Goal: Information Seeking & Learning: Learn about a topic

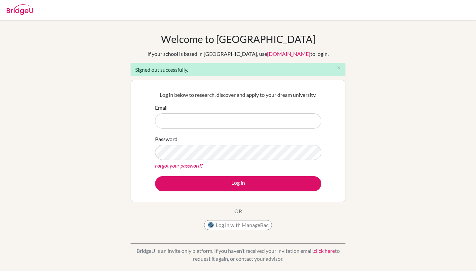
click at [309, 225] on div "Welcome to BridgeU If your school is based in China, use app.bridge-u.com.cn to…" at bounding box center [238, 133] width 215 height 200
type input "[EMAIL_ADDRESS][DOMAIN_NAME]"
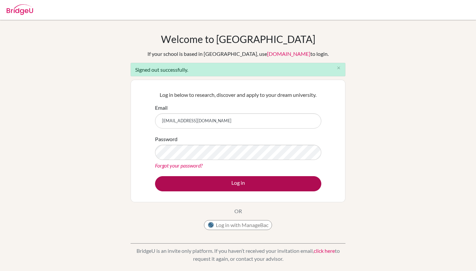
click at [205, 179] on button "Log in" at bounding box center [238, 183] width 166 height 15
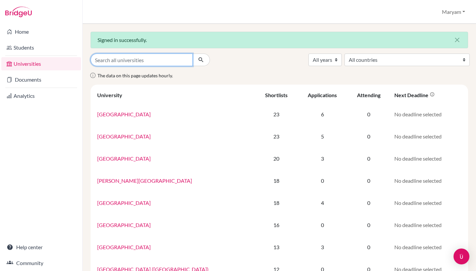
click at [145, 64] on input "Search all universities" at bounding box center [142, 60] width 102 height 13
type input "seton hall"
click at [201, 60] on button "submit" at bounding box center [201, 60] width 18 height 13
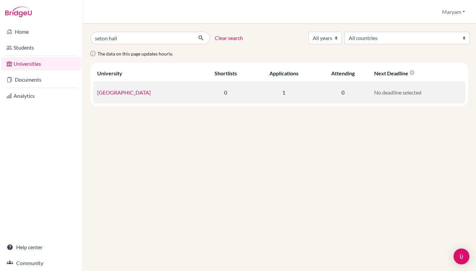
click at [122, 96] on td "Seton Hall University" at bounding box center [146, 92] width 106 height 22
click at [121, 92] on link "Seton Hall University" at bounding box center [124, 92] width 54 height 6
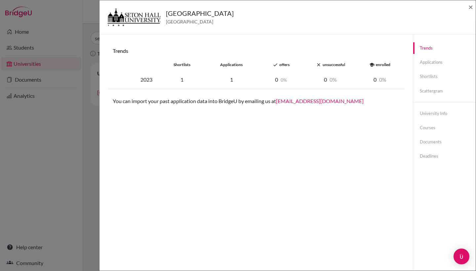
click at [143, 75] on div "2023 1 1 0 0 0 0 0 0" at bounding box center [256, 79] width 297 height 19
click at [438, 55] on div "Trends Applications Shortlists Scattergram University info Courses Documents De…" at bounding box center [444, 102] width 62 height 136
click at [438, 60] on link "Applications" at bounding box center [444, 63] width 62 height 12
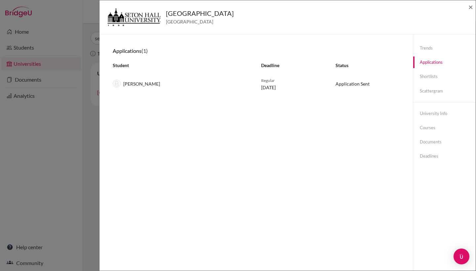
click at [139, 78] on div "Ethan Lupembe Regular 01 March 2023 Application Sent" at bounding box center [256, 83] width 297 height 24
click at [426, 80] on link "Shortlists" at bounding box center [444, 77] width 62 height 12
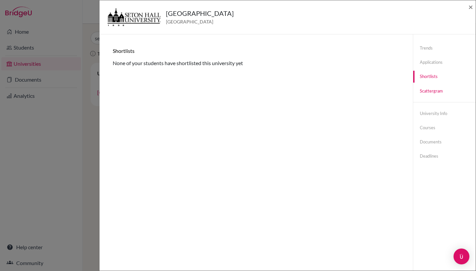
click at [430, 90] on link "Scattergram" at bounding box center [444, 91] width 62 height 12
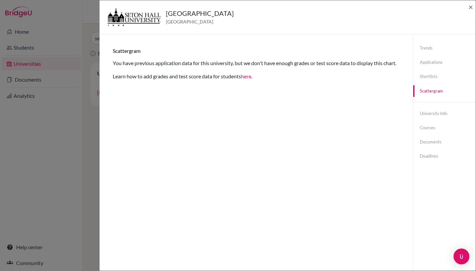
click at [433, 102] on div at bounding box center [444, 102] width 62 height 0
click at [433, 113] on link "University info" at bounding box center [444, 114] width 62 height 12
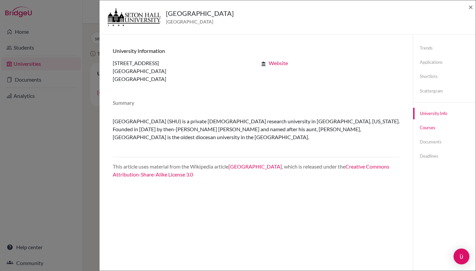
click at [433, 130] on link "Courses" at bounding box center [444, 128] width 62 height 12
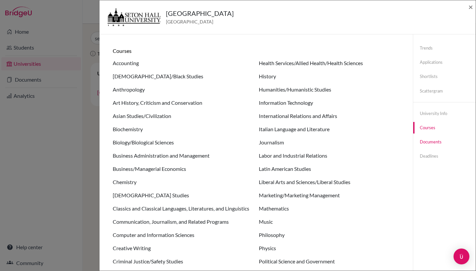
click at [433, 146] on link "Documents" at bounding box center [444, 142] width 62 height 12
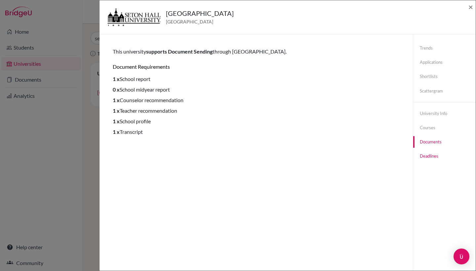
click at [434, 155] on link "Deadlines" at bounding box center [444, 156] width 62 height 12
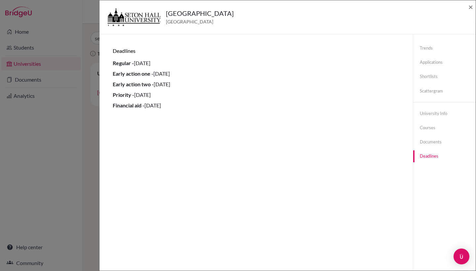
click at [429, 134] on div "Trends Applications Shortlists Scattergram University info Courses Documents De…" at bounding box center [444, 102] width 62 height 136
click at [430, 140] on link "Documents" at bounding box center [444, 142] width 62 height 12
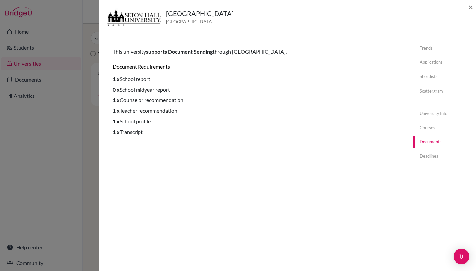
click at [60, 135] on div "Seton Hall University United States of America × Trends shortlists applications…" at bounding box center [238, 135] width 476 height 271
